Goal: Task Accomplishment & Management: Use online tool/utility

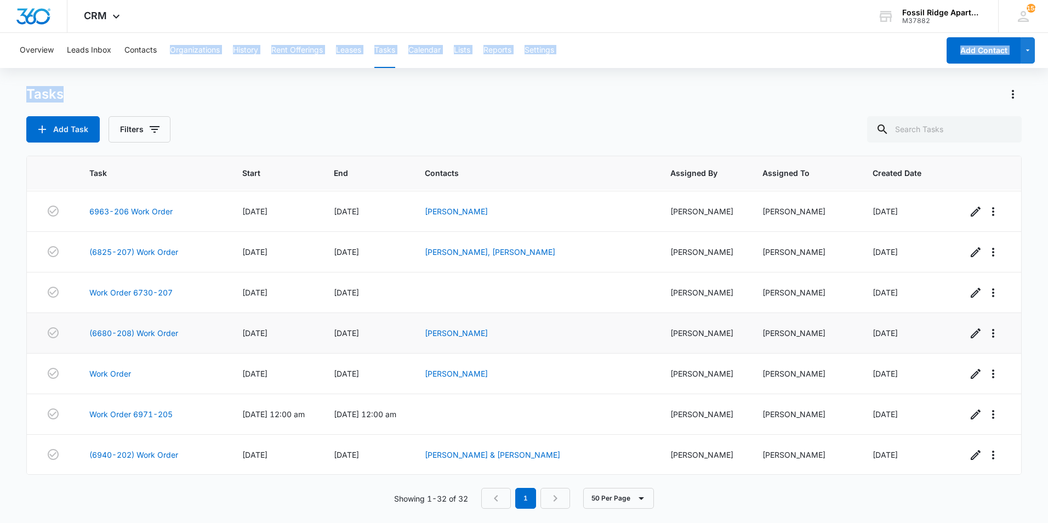
scroll to position [1014, 0]
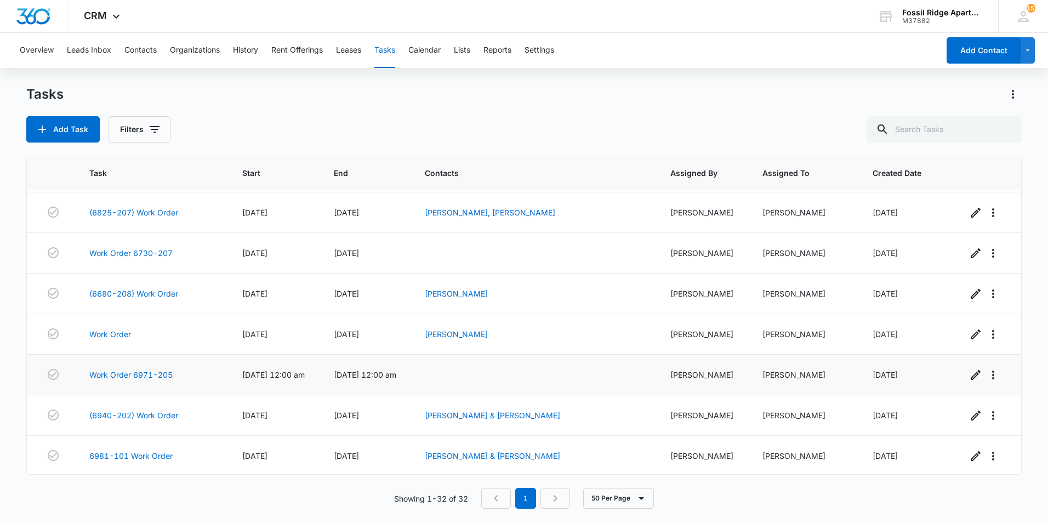
scroll to position [1014, 0]
click at [146, 454] on link "6981-101 Work Order" at bounding box center [130, 455] width 83 height 12
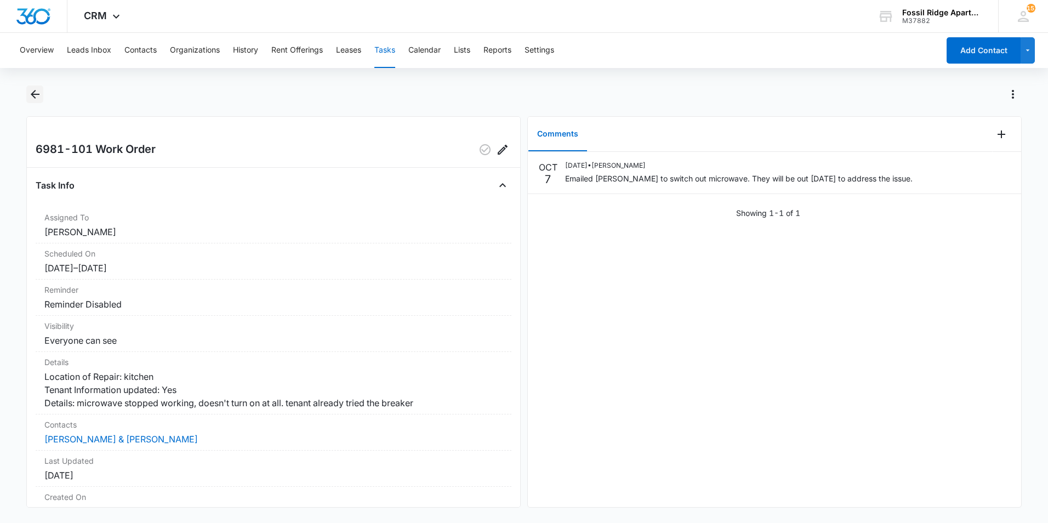
click at [32, 98] on icon "Back" at bounding box center [35, 94] width 13 height 13
